Goal: Information Seeking & Learning: Learn about a topic

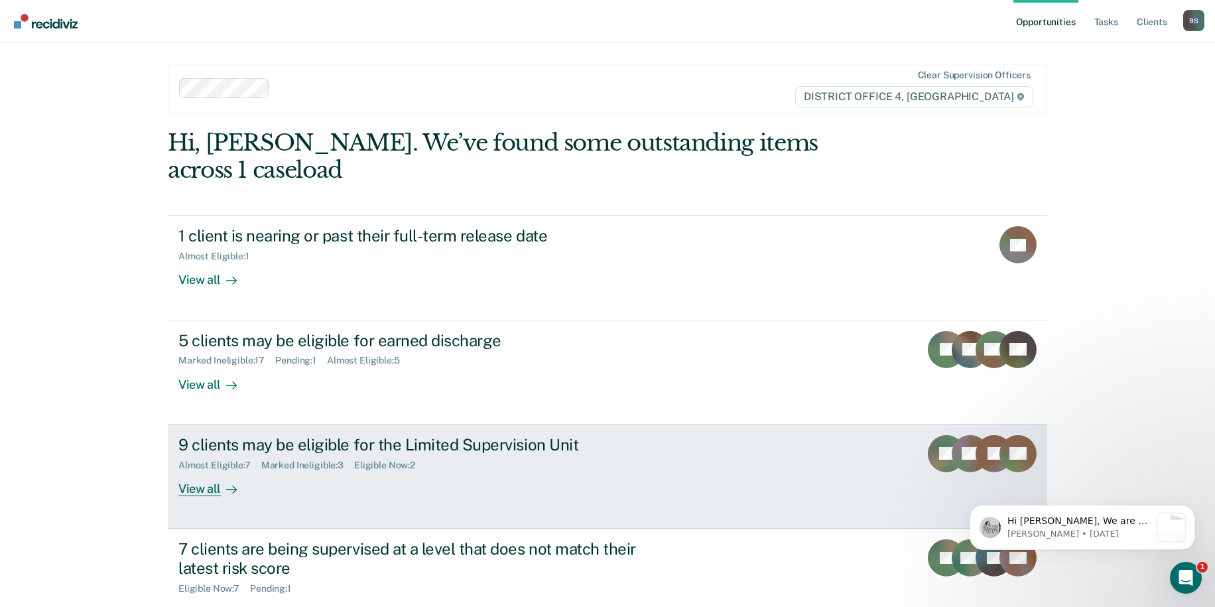
click at [500, 435] on div "9 clients may be eligible for the Limited Supervision Unit" at bounding box center [411, 444] width 466 height 19
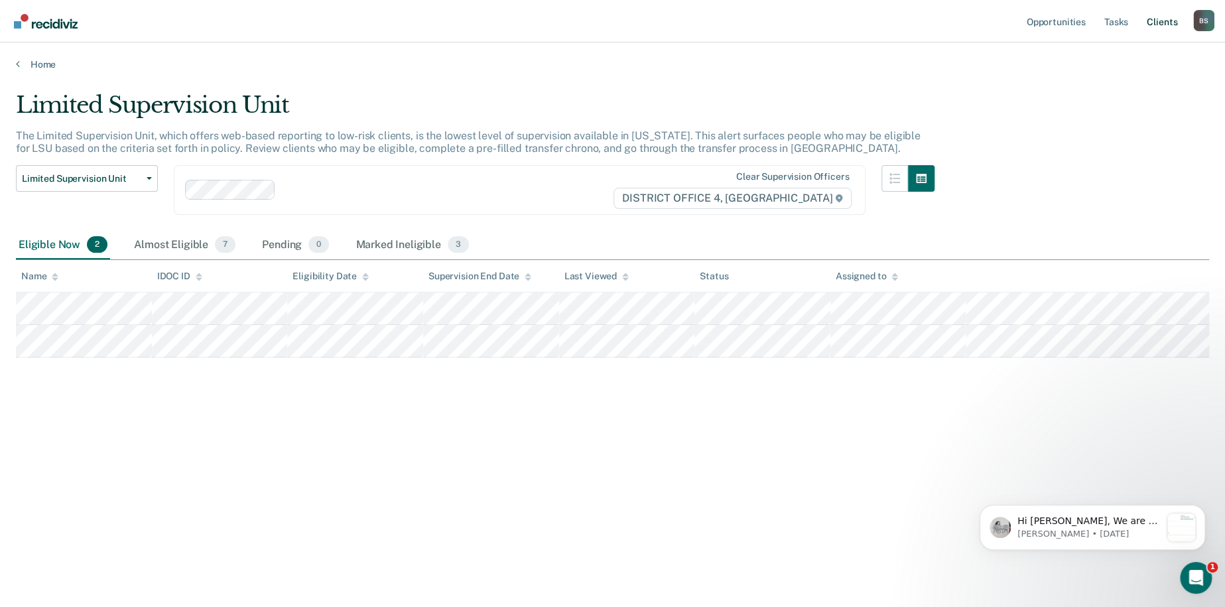
click at [1154, 25] on link "Client s" at bounding box center [1162, 21] width 36 height 42
